Goal: Understand site structure: Understand site structure

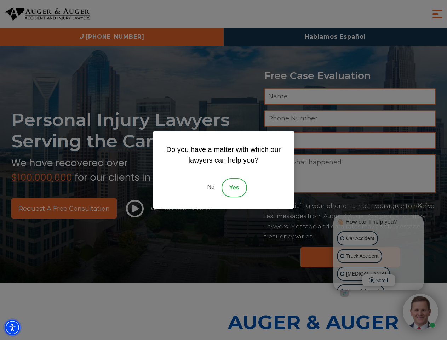
click at [12, 327] on img "Accessibility Menu" at bounding box center [13, 327] width 16 height 16
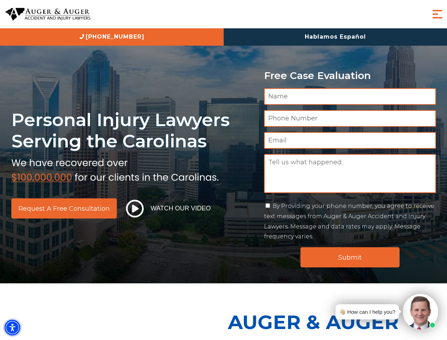
click at [12, 327] on img "Accessibility Menu" at bounding box center [13, 327] width 16 height 16
